Goal: Information Seeking & Learning: Learn about a topic

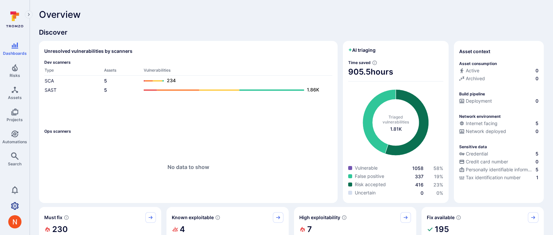
click at [13, 204] on icon "Settings" at bounding box center [15, 206] width 8 height 8
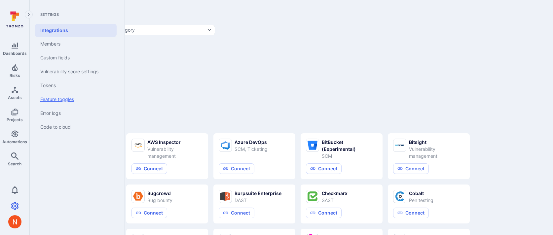
click at [50, 102] on link "Feature toggles" at bounding box center [76, 100] width 82 height 14
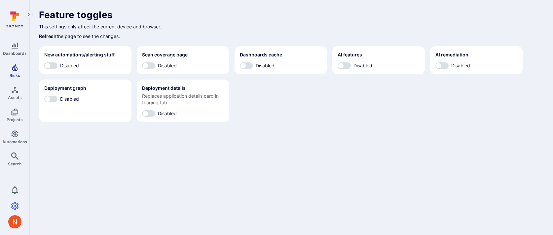
click at [20, 75] on link "Risks" at bounding box center [14, 71] width 29 height 20
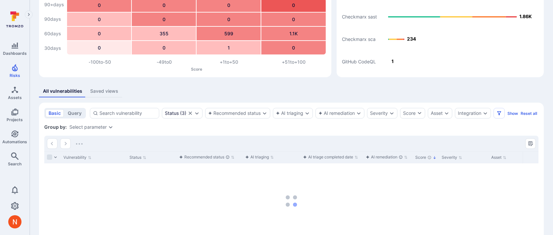
scroll to position [52, 0]
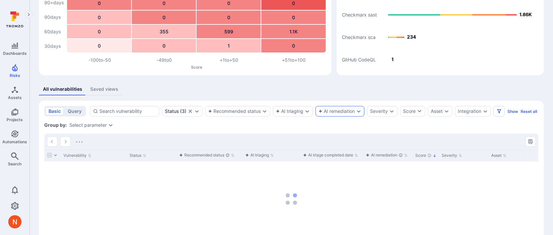
click at [345, 111] on div "AI remediation" at bounding box center [337, 111] width 36 height 5
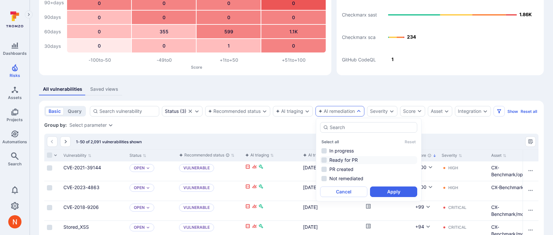
click at [346, 161] on li "Ready for PR" at bounding box center [368, 160] width 97 height 8
click at [343, 169] on li "PR created" at bounding box center [368, 170] width 97 height 8
click at [382, 191] on button "Apply" at bounding box center [393, 192] width 47 height 11
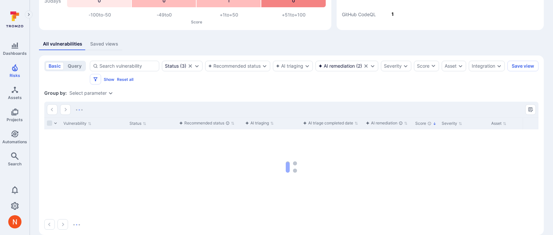
scroll to position [106, 0]
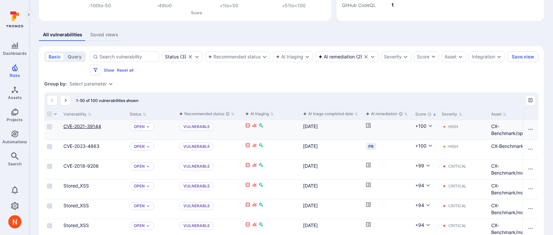
click at [97, 124] on link "CVE-2021-39144" at bounding box center [82, 127] width 38 height 6
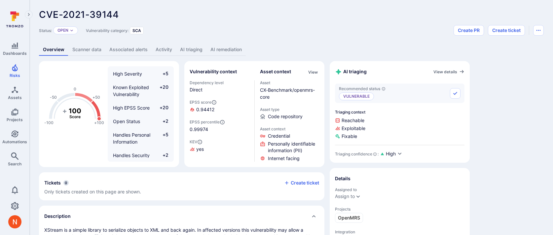
click at [195, 53] on link "AI triaging" at bounding box center [191, 50] width 30 height 12
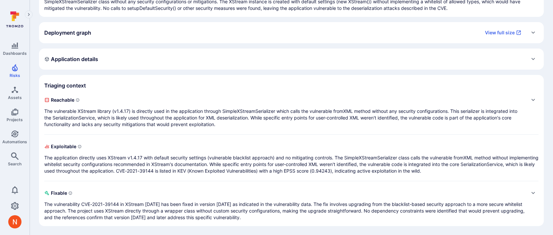
scroll to position [96, 0]
click at [196, 107] on div "Reachable The vulnerable XStream library (v1.4.17) is directly used in the appl…" at bounding box center [284, 111] width 481 height 33
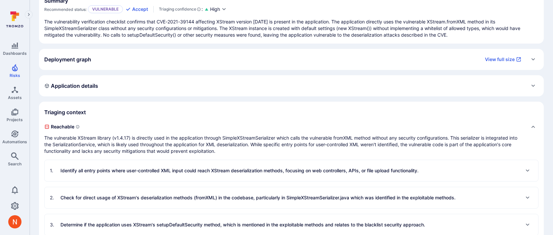
scroll to position [0, 0]
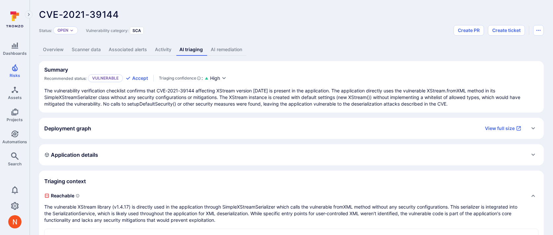
click at [222, 51] on link "AI remediation" at bounding box center [226, 50] width 39 height 12
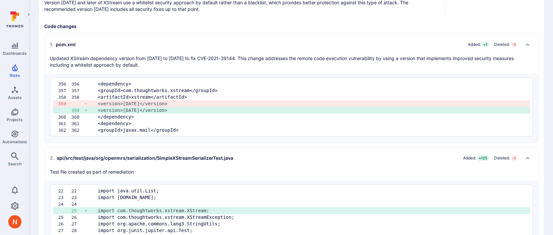
scroll to position [224, 0]
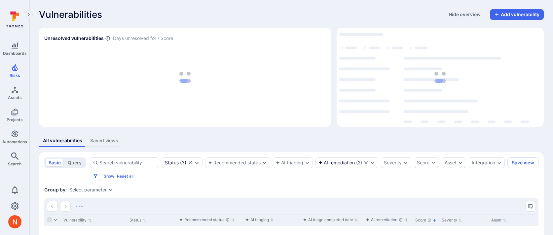
scroll to position [106, 0]
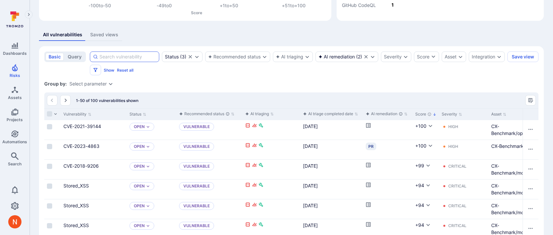
click at [108, 57] on input at bounding box center [128, 57] width 57 height 7
click at [74, 183] on link "Stored_XSS" at bounding box center [75, 186] width 25 height 6
click at [126, 56] on input at bounding box center [128, 57] width 57 height 7
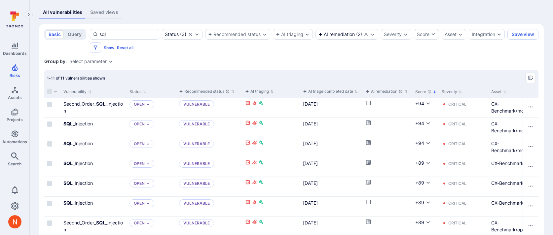
scroll to position [129, 0]
click at [83, 125] on link "SQL _Injection" at bounding box center [77, 124] width 29 height 6
click at [117, 29] on div "sql" at bounding box center [124, 34] width 69 height 11
click at [117, 31] on input "sql" at bounding box center [128, 34] width 57 height 7
click at [117, 29] on div "sql" at bounding box center [124, 34] width 69 height 11
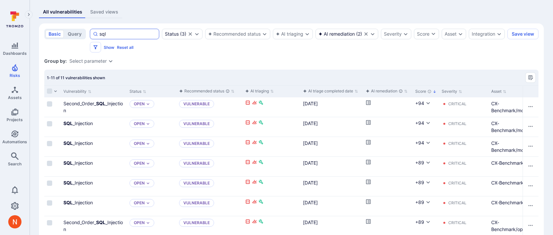
click at [117, 31] on input "sql" at bounding box center [128, 34] width 57 height 7
click at [117, 29] on div "sql" at bounding box center [124, 34] width 69 height 11
click at [117, 31] on input "sql" at bounding box center [128, 34] width 57 height 7
click at [117, 29] on div "sql" at bounding box center [124, 34] width 69 height 11
click at [117, 31] on input "sql" at bounding box center [128, 34] width 57 height 7
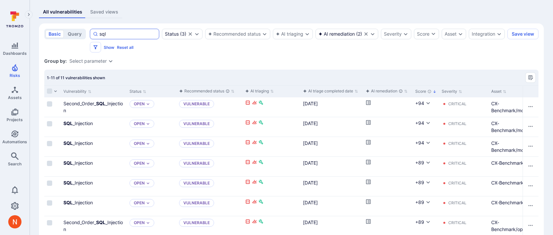
click at [113, 35] on input "sql" at bounding box center [128, 34] width 57 height 7
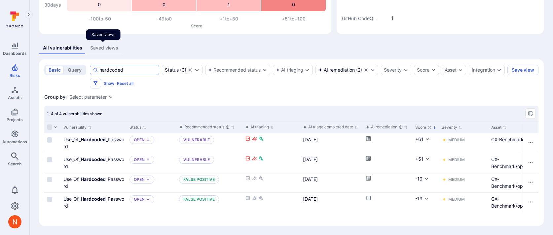
scroll to position [93, 0]
click at [98, 140] on b "Hardcoded" at bounding box center [93, 140] width 25 height 6
click at [126, 71] on input "hardcoded" at bounding box center [128, 70] width 57 height 7
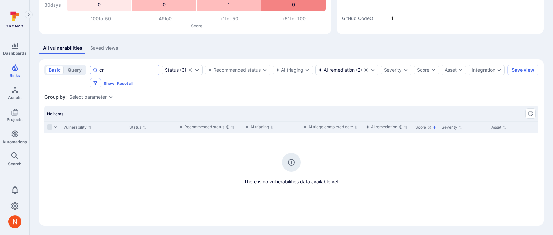
type input "c"
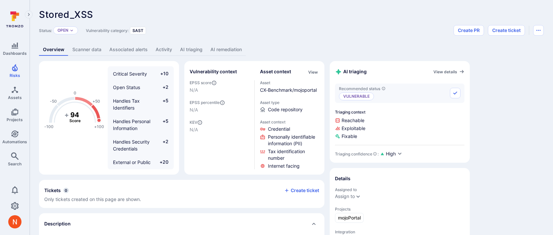
click at [231, 48] on link "AI remediation" at bounding box center [226, 50] width 39 height 12
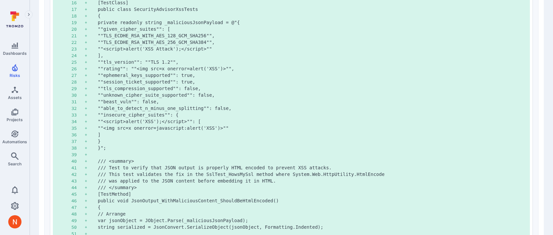
scroll to position [551, 0]
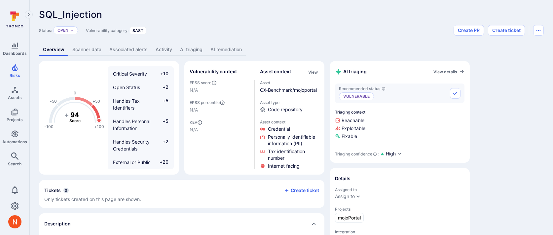
click at [222, 49] on link "AI remediation" at bounding box center [226, 50] width 39 height 12
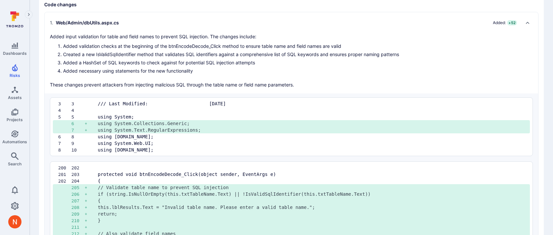
scroll to position [210, 0]
click at [242, 13] on div "1 . Web/Admin/dbUtils.aspx.cs Added: + 52 Added input validation for table and …" at bounding box center [292, 53] width 494 height 81
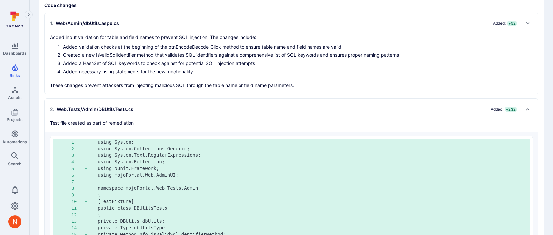
click at [224, 43] on li "Added validation checks at the beginning of the btnEncodeDecode_Click method to…" at bounding box center [231, 46] width 336 height 7
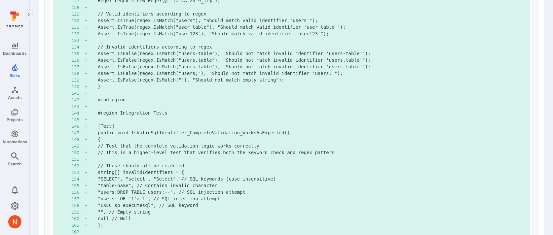
scroll to position [1686, 0]
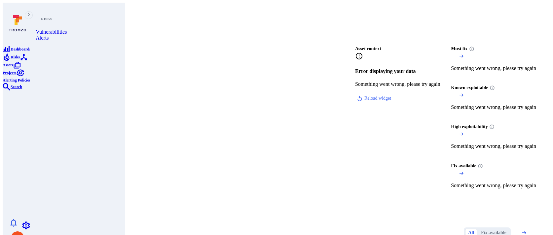
click at [17, 60] on span "Risks" at bounding box center [15, 57] width 9 height 5
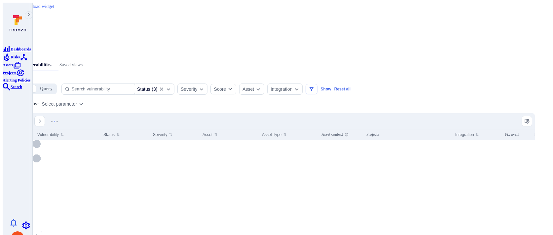
scroll to position [80, 0]
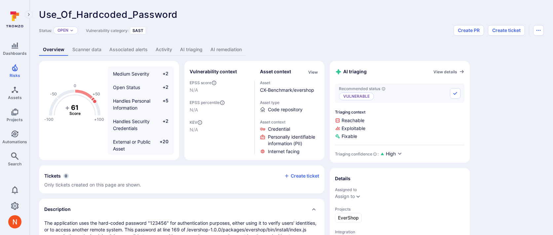
click at [231, 44] on link "AI remediation" at bounding box center [226, 50] width 39 height 12
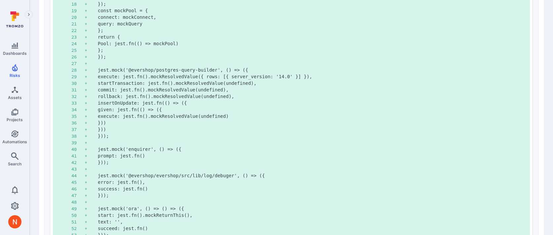
scroll to position [627, 0]
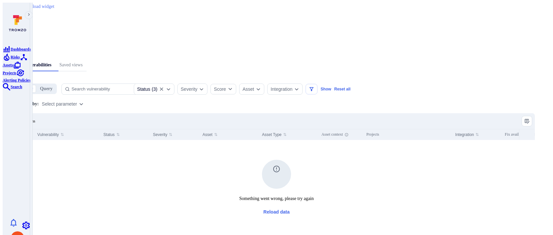
scroll to position [80, 0]
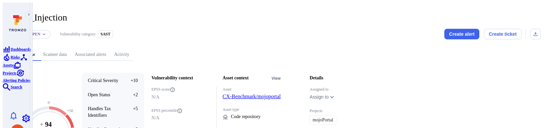
scroll to position [93, 0]
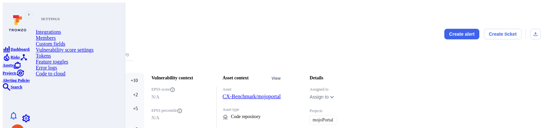
click at [59, 65] on link "Feature toggles" at bounding box center [76, 62] width 80 height 6
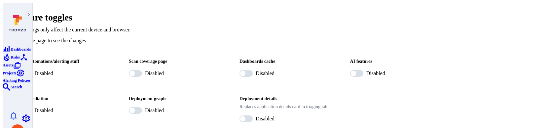
scroll to position [4, 0]
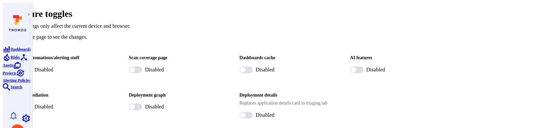
click at [111, 103] on label "Disabled" at bounding box center [64, 107] width 93 height 8
click at [32, 103] on input "Disabled" at bounding box center [22, 106] width 20 height 7
checkbox input "true"
click at [376, 66] on label "Disabled" at bounding box center [396, 70] width 93 height 8
click at [364, 66] on input "Disabled" at bounding box center [354, 69] width 20 height 7
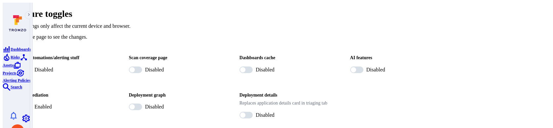
checkbox input "true"
click at [53, 66] on span "Disabled" at bounding box center [43, 70] width 19 height 8
click at [32, 66] on input "Disabled" at bounding box center [22, 69] width 20 height 7
checkbox input "true"
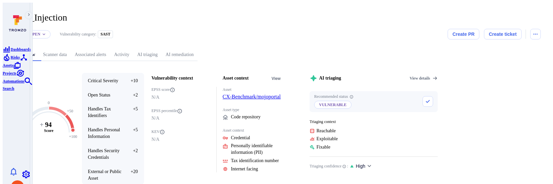
click at [198, 49] on link "AI remediation" at bounding box center [180, 55] width 36 height 12
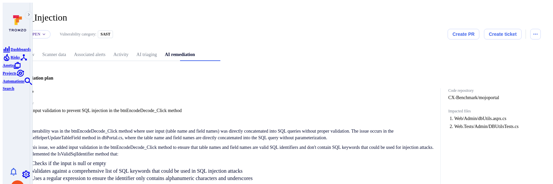
click at [265, 34] on div "Status: Open Vulnerability category: SAST Create PR Create ticket" at bounding box center [276, 34] width 529 height 11
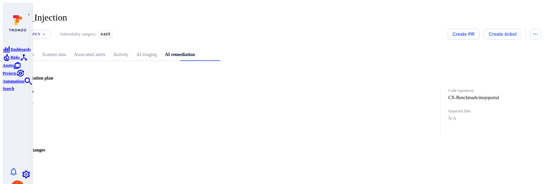
click at [38, 49] on link "Overview" at bounding box center [25, 55] width 26 height 12
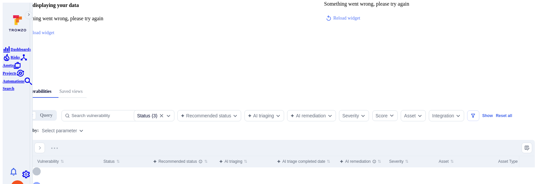
scroll to position [152, 0]
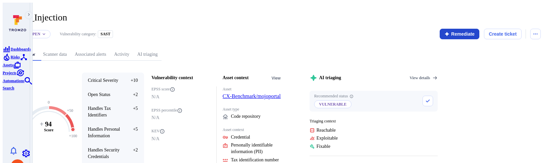
click at [467, 29] on button "Remediate" at bounding box center [460, 34] width 40 height 11
click at [198, 50] on link "AI remediation" at bounding box center [180, 55] width 36 height 12
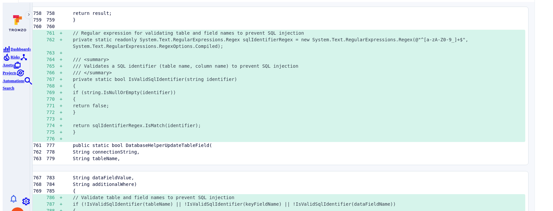
scroll to position [587, 0]
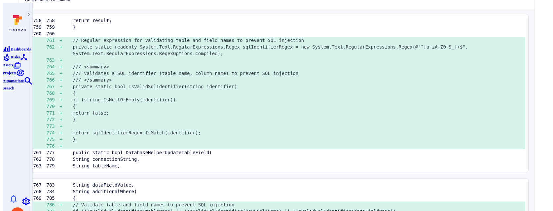
click at [338, 118] on pre at bounding box center [296, 146] width 447 height 7
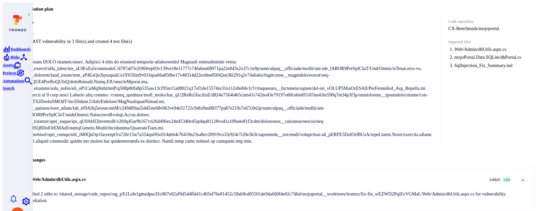
scroll to position [1393, 0]
